Goal: Task Accomplishment & Management: Manage account settings

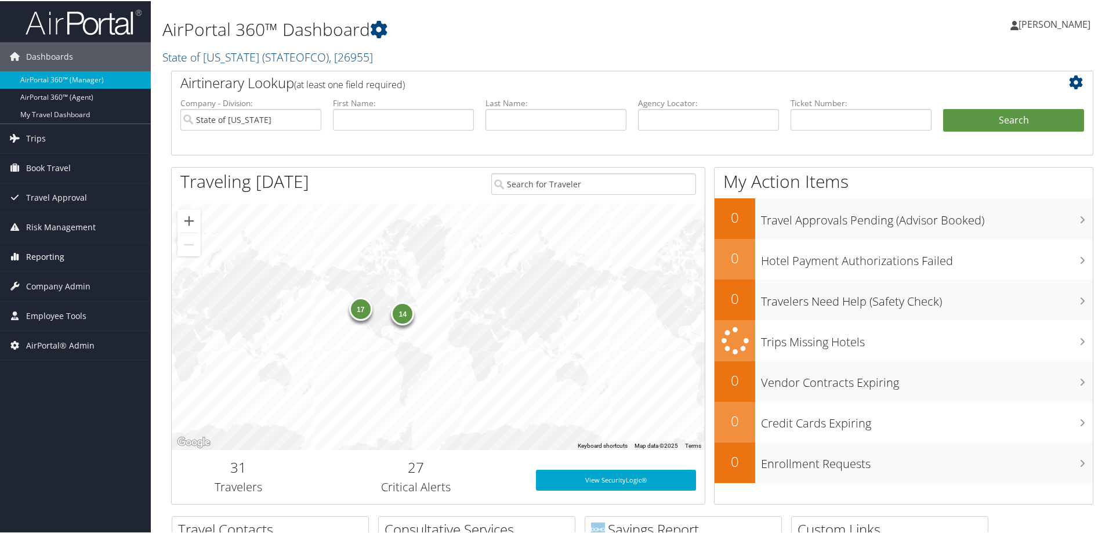
click at [57, 253] on span "Reporting" at bounding box center [45, 255] width 38 height 29
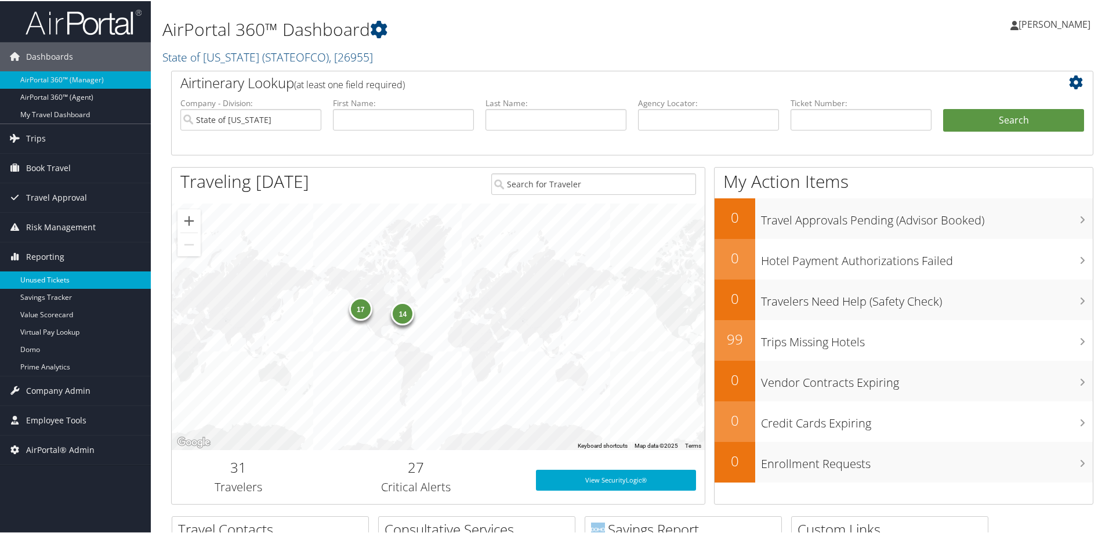
click at [55, 277] on link "Unused Tickets" at bounding box center [75, 278] width 151 height 17
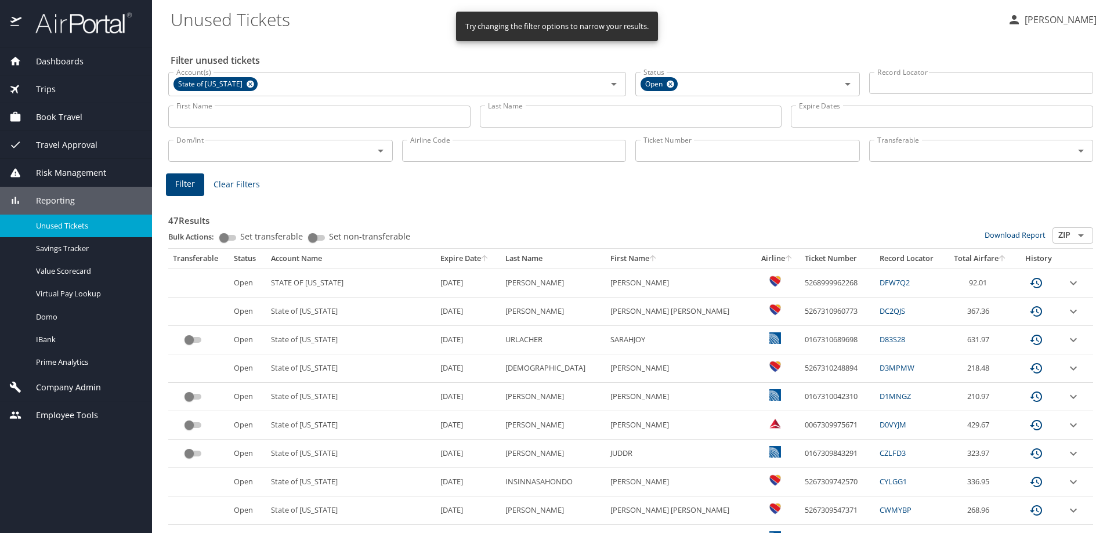
click at [678, 151] on input "Ticket Number" at bounding box center [747, 151] width 224 height 22
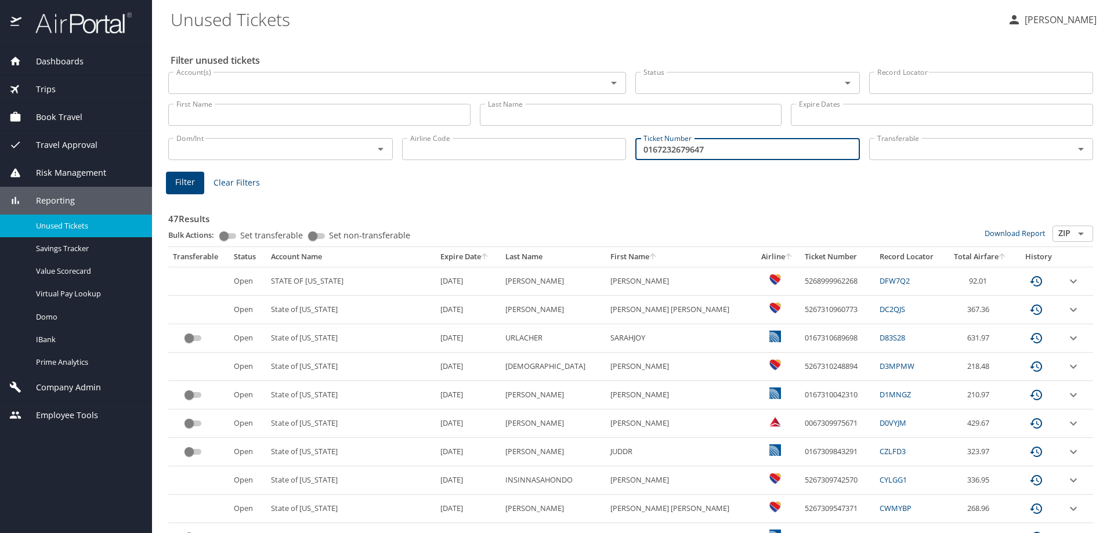
type input "0167232679647"
click at [171, 184] on button "Filter" at bounding box center [185, 183] width 38 height 23
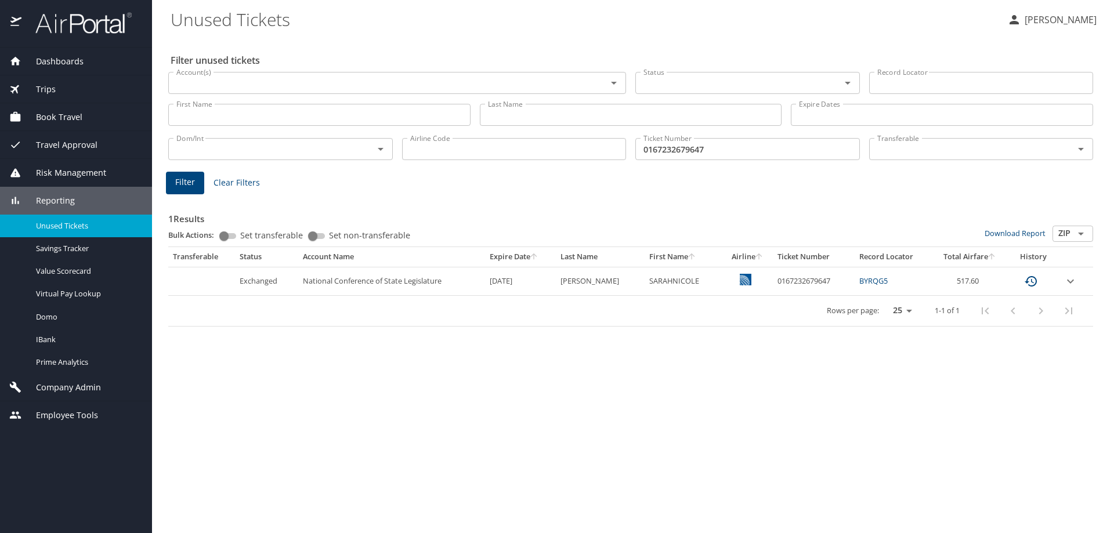
click at [230, 414] on div "Filter unused tickets Account(s) Account(s) Status Status Record Locator Record…" at bounding box center [633, 285] width 925 height 496
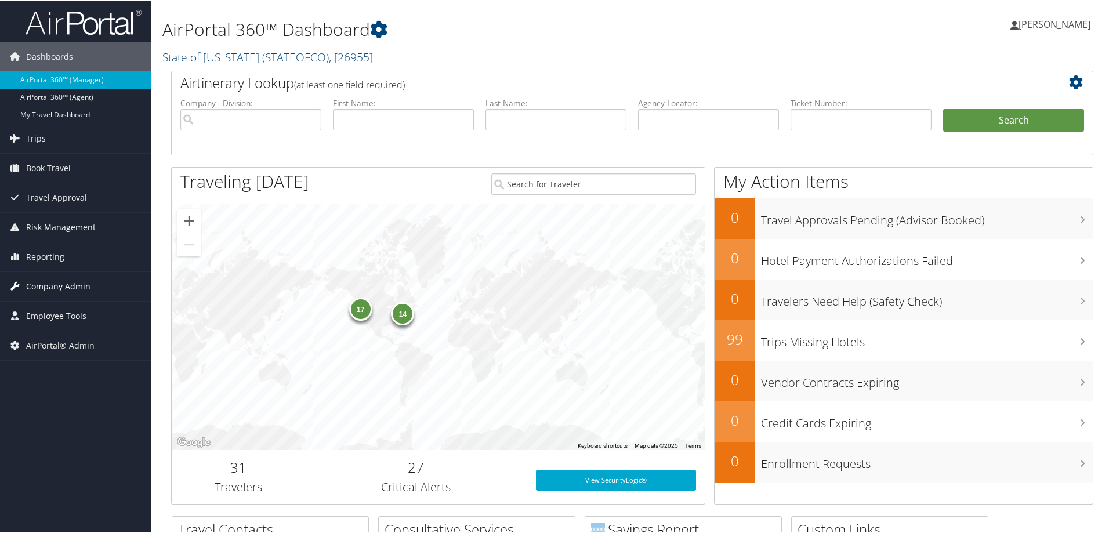
click at [65, 283] on span "Company Admin" at bounding box center [58, 285] width 64 height 29
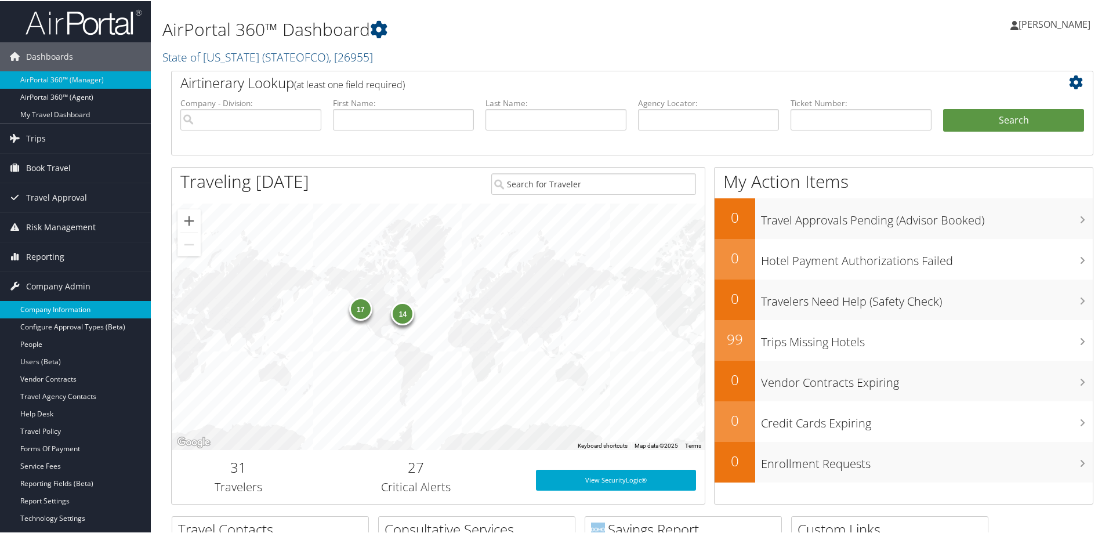
click at [69, 306] on link "Company Information" at bounding box center [75, 308] width 151 height 17
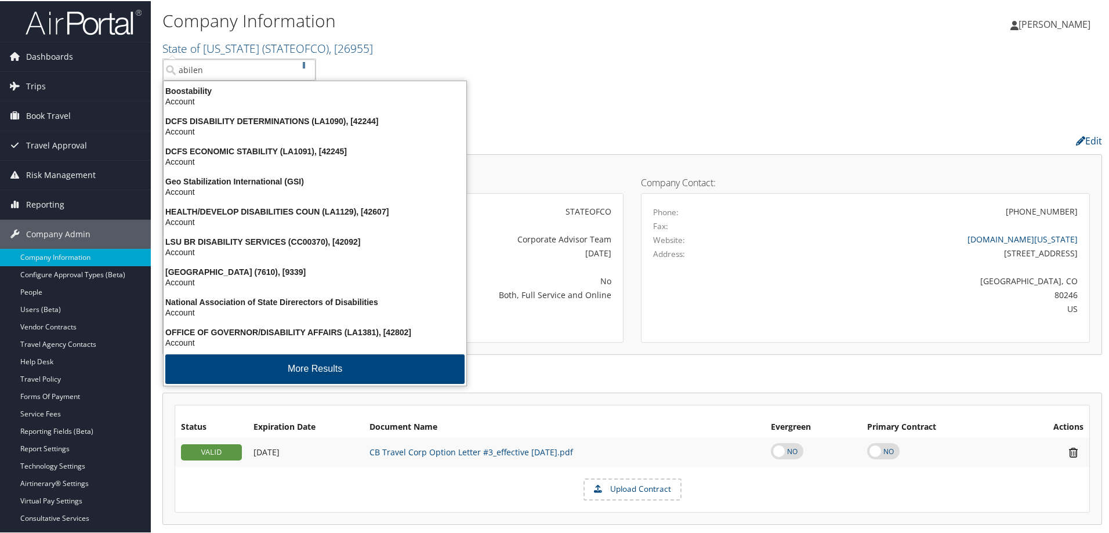
type input "abilene"
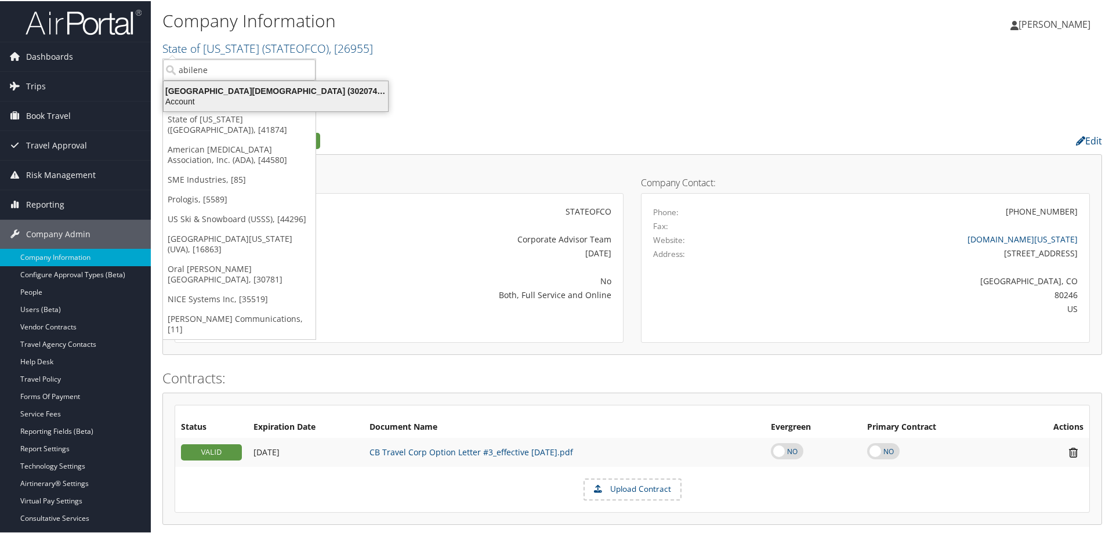
click at [312, 94] on div "Abilene Christian University (302074), [45966]" at bounding box center [276, 90] width 238 height 10
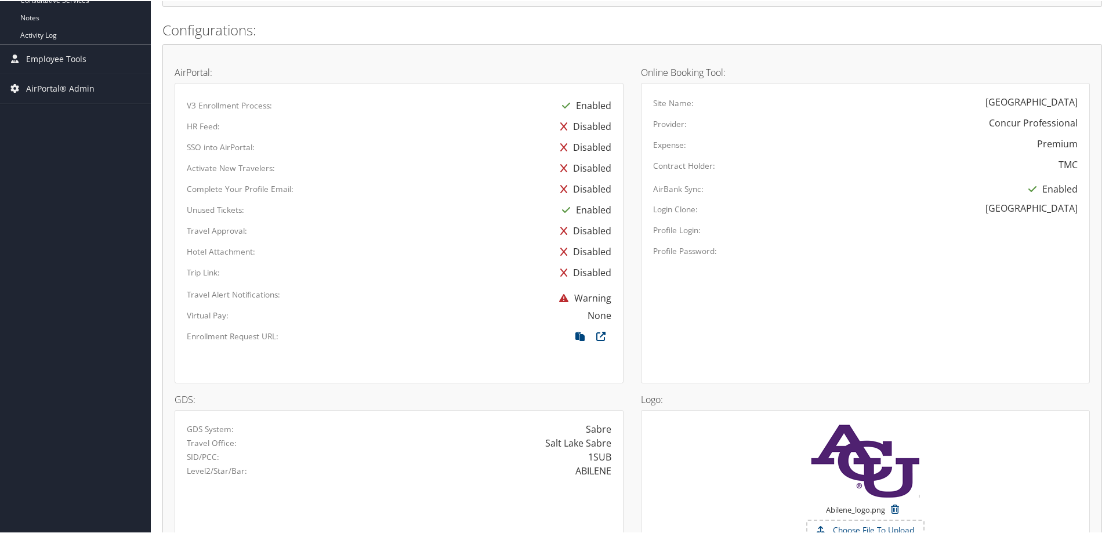
scroll to position [174, 0]
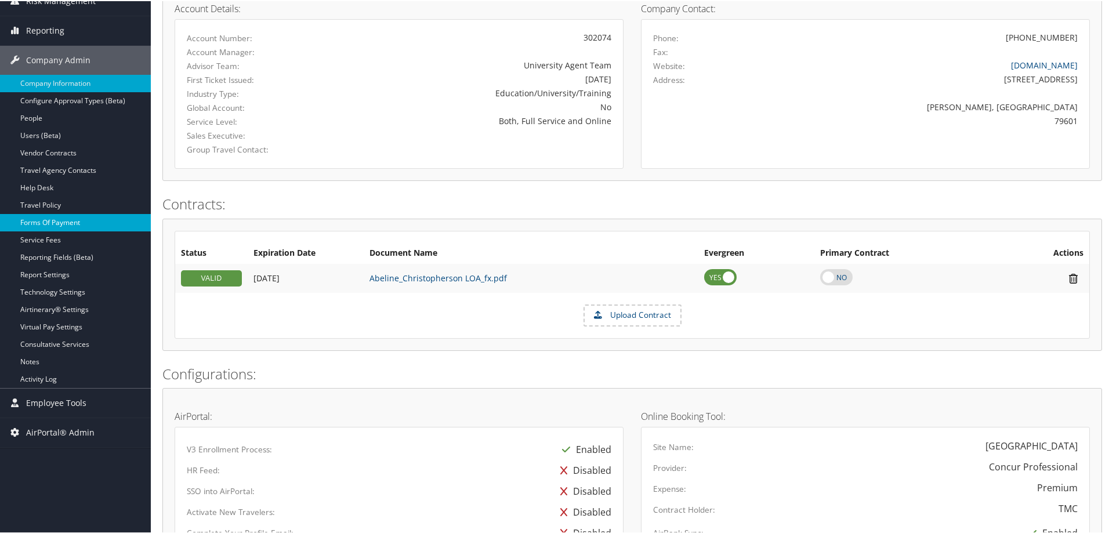
click at [60, 222] on link "Forms Of Payment" at bounding box center [75, 221] width 151 height 17
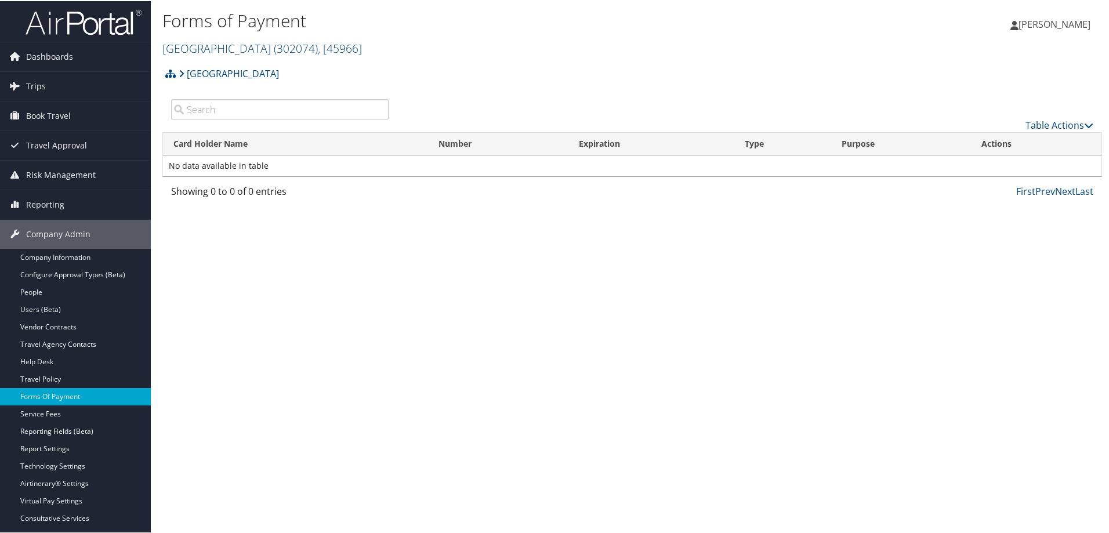
drag, startPoint x: 225, startPoint y: 322, endPoint x: 245, endPoint y: 274, distance: 52.2
click at [232, 306] on div "Forms of Payment [GEOGRAPHIC_DATA] ( 302074 ) , [ 45966 ] Abilene [DEMOGRAPHIC_…" at bounding box center [632, 266] width 963 height 533
